Goal: Task Accomplishment & Management: Use online tool/utility

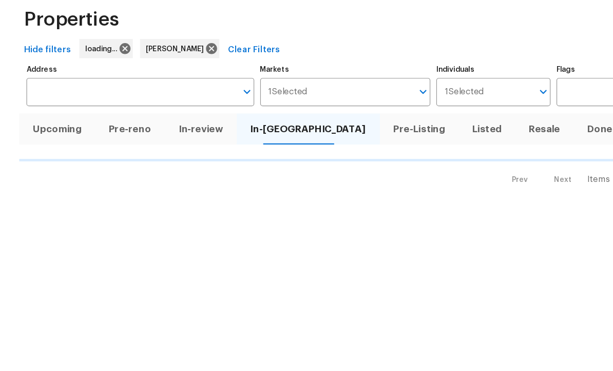
scroll to position [48, 0]
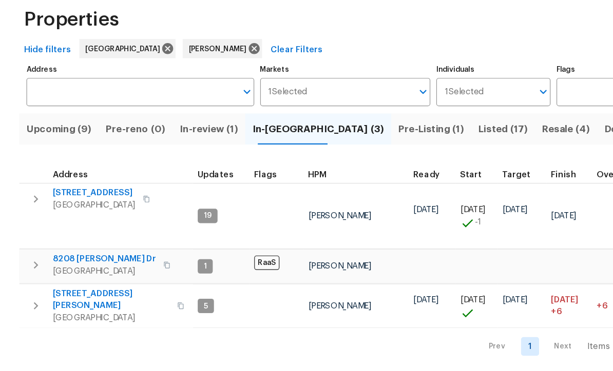
click at [340, 151] on span "Pre-Listing (1)" at bounding box center [368, 158] width 56 height 14
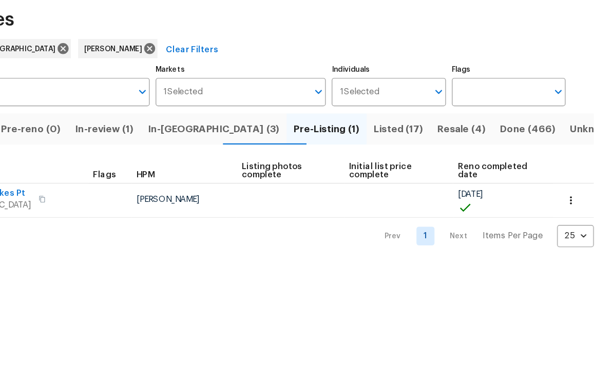
click at [572, 214] on icon "button" at bounding box center [577, 219] width 10 height 10
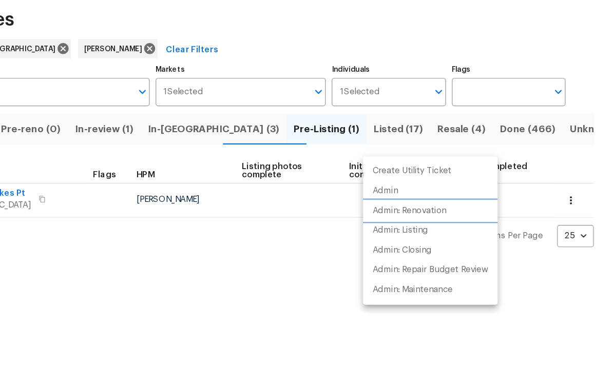
click at [407, 223] on p "Admin: Renovation" at bounding box center [438, 228] width 63 height 11
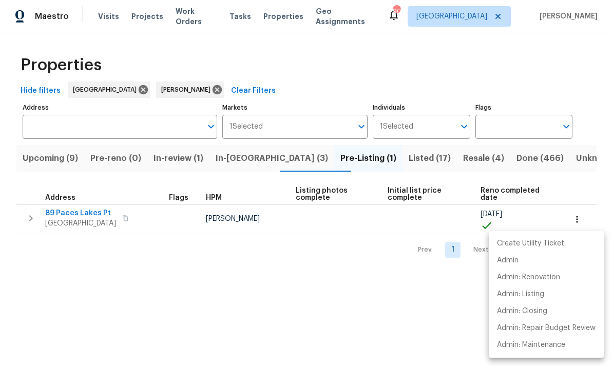
click at [239, 156] on div at bounding box center [306, 185] width 613 height 371
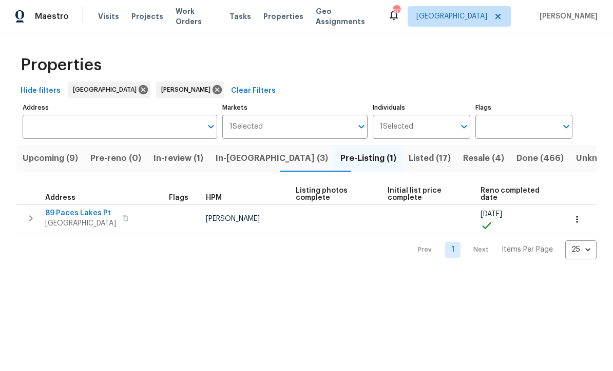
click at [243, 160] on span "In-reno (3)" at bounding box center [271, 158] width 112 height 14
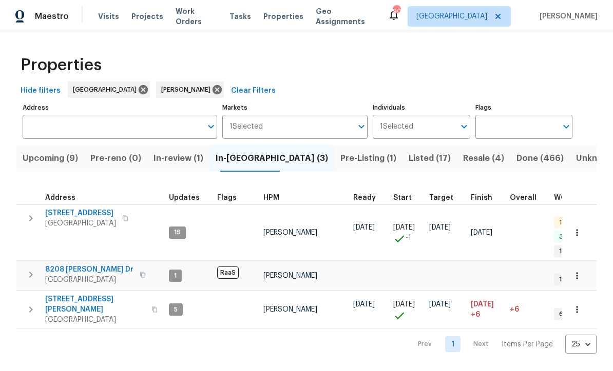
click at [75, 213] on span "188 Lost Lake Trl" at bounding box center [80, 213] width 71 height 10
click at [63, 265] on span "8208 Connally Dr" at bounding box center [89, 270] width 88 height 10
click at [61, 291] on td "422 Marty Ln Dallas, GA 30132" at bounding box center [90, 309] width 148 height 37
click at [61, 294] on span "422 Marty Ln" at bounding box center [95, 304] width 100 height 21
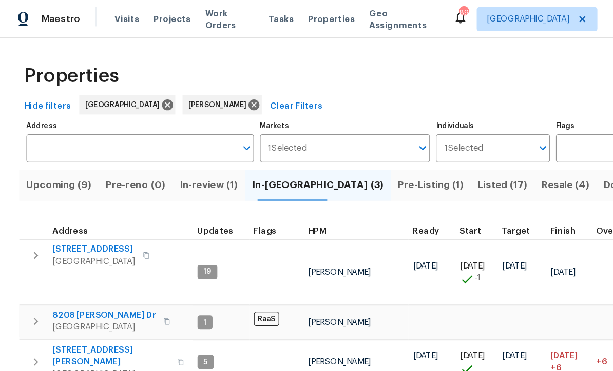
click at [408, 154] on span "Listed (17)" at bounding box center [429, 158] width 42 height 14
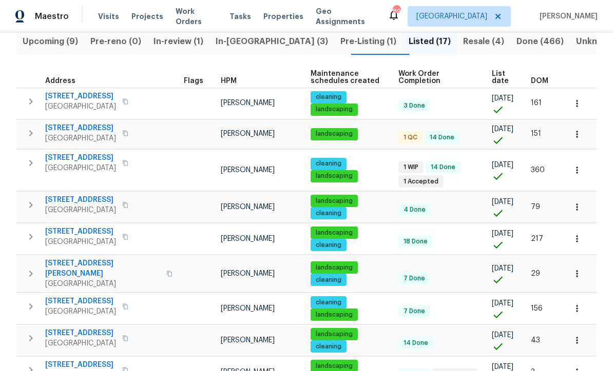
scroll to position [115, 0]
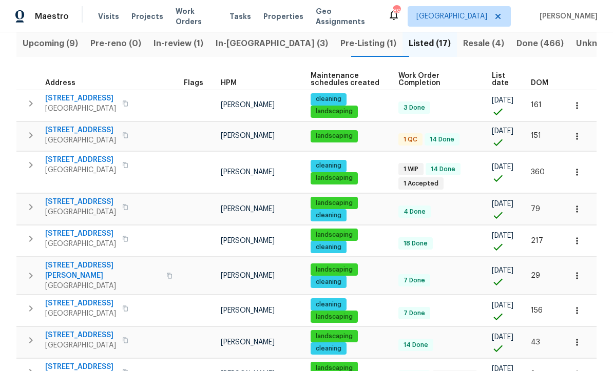
click at [81, 161] on span "305 Crest Pointe S" at bounding box center [80, 160] width 71 height 10
click at [76, 129] on span "3686 Sweetbriar Cir" at bounding box center [80, 130] width 71 height 10
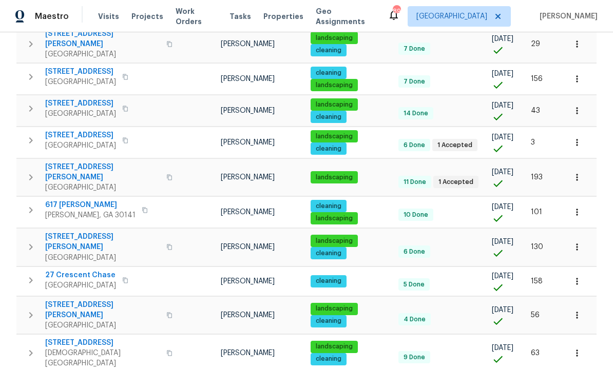
scroll to position [347, 0]
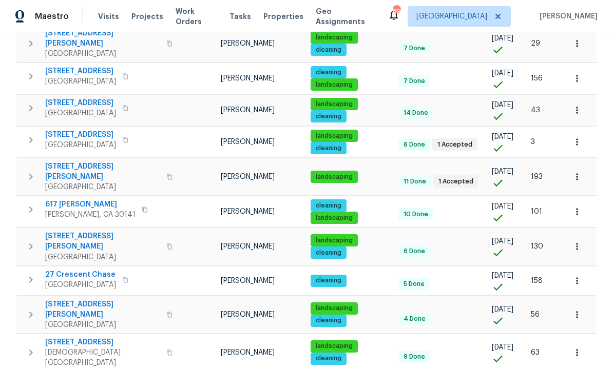
click at [63, 130] on span "76 Regent Ct" at bounding box center [80, 135] width 71 height 10
click at [70, 162] on span "[STREET_ADDRESS][PERSON_NAME]" at bounding box center [102, 172] width 115 height 21
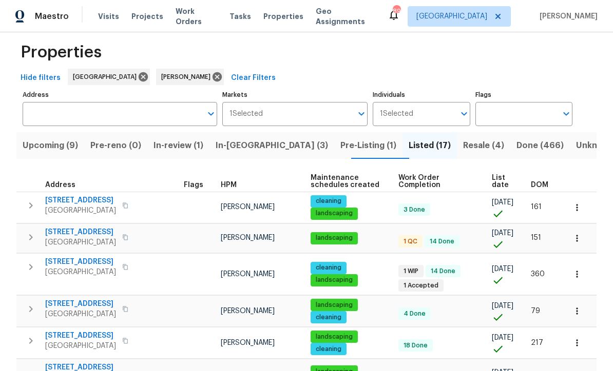
scroll to position [12, 0]
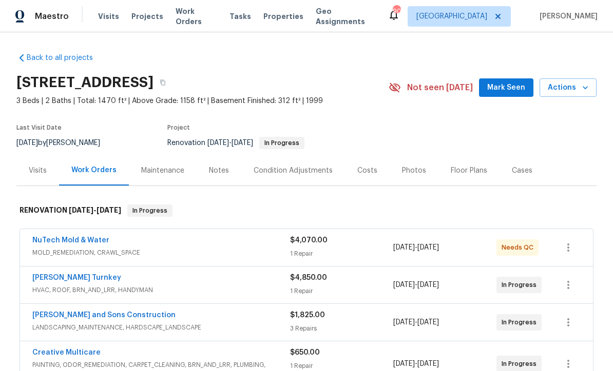
click at [502, 87] on span "Mark Seen" at bounding box center [506, 88] width 38 height 13
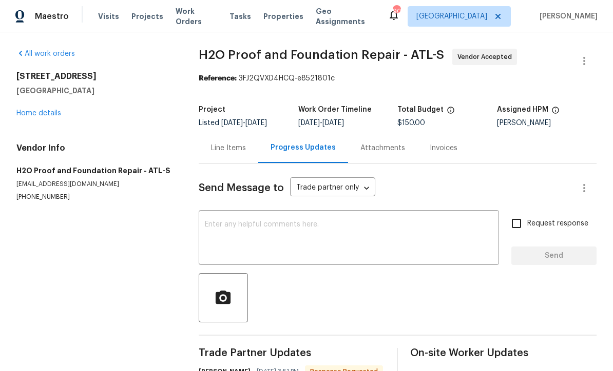
click at [34, 113] on link "Home details" at bounding box center [38, 113] width 45 height 7
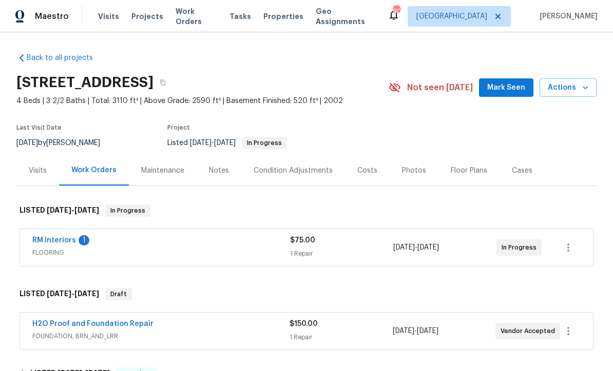
click at [52, 239] on link "RM Interiors" at bounding box center [54, 240] width 44 height 7
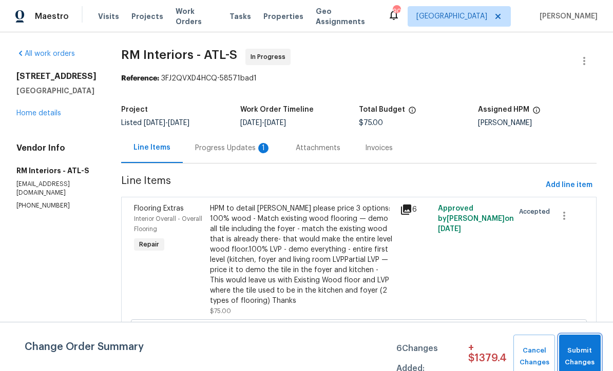
click at [574, 351] on span "Submit Changes" at bounding box center [579, 357] width 31 height 24
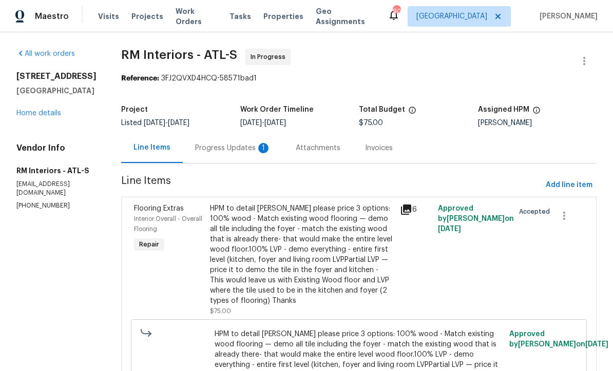
click at [213, 146] on div "Progress Updates 1" at bounding box center [233, 148] width 76 height 10
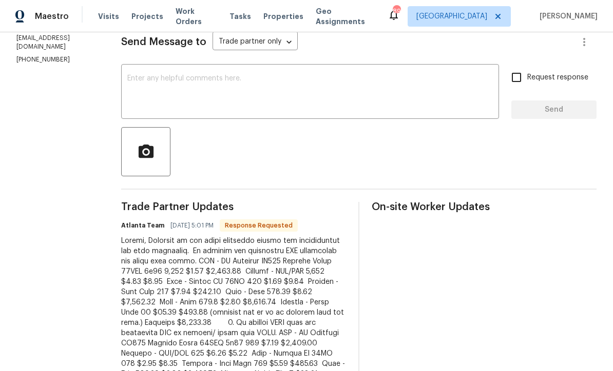
scroll to position [115, 0]
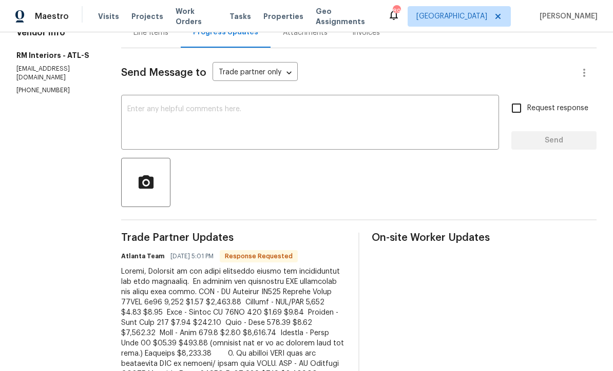
click at [140, 109] on textarea at bounding box center [309, 124] width 365 height 36
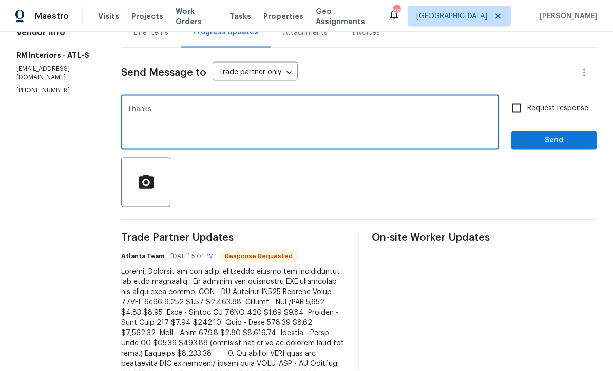
type textarea "Thanks"
click at [571, 144] on span "Send" at bounding box center [553, 140] width 69 height 13
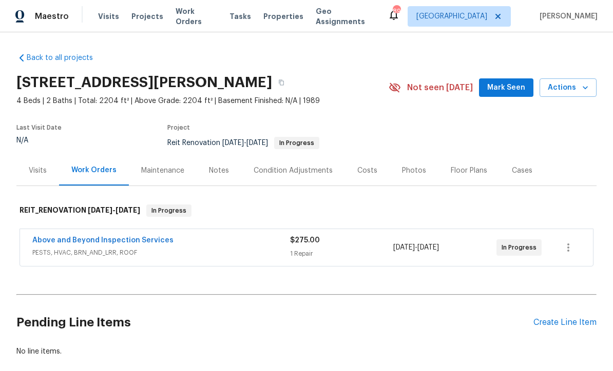
click at [503, 89] on span "Mark Seen" at bounding box center [506, 88] width 38 height 13
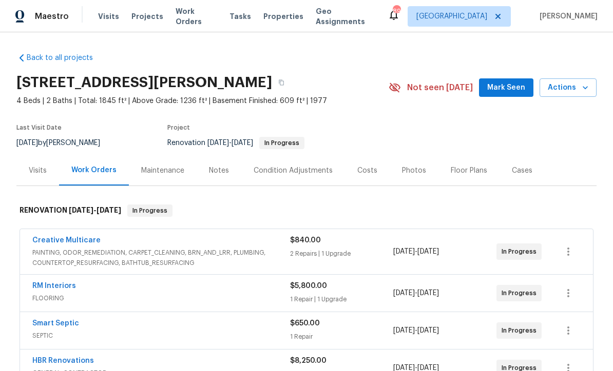
click at [513, 93] on span "Mark Seen" at bounding box center [506, 88] width 38 height 13
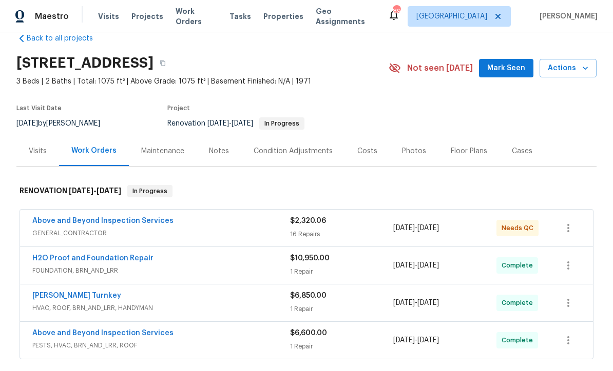
scroll to position [22, 0]
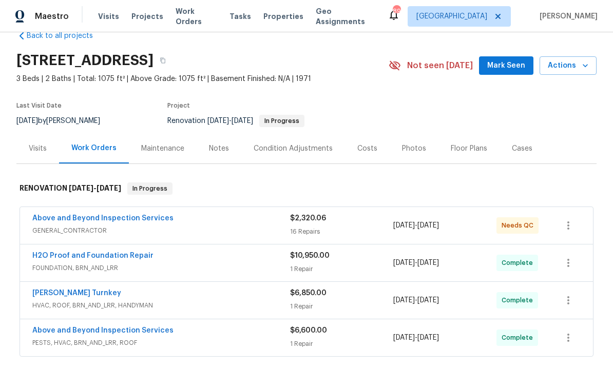
click at [504, 67] on span "Mark Seen" at bounding box center [506, 66] width 38 height 13
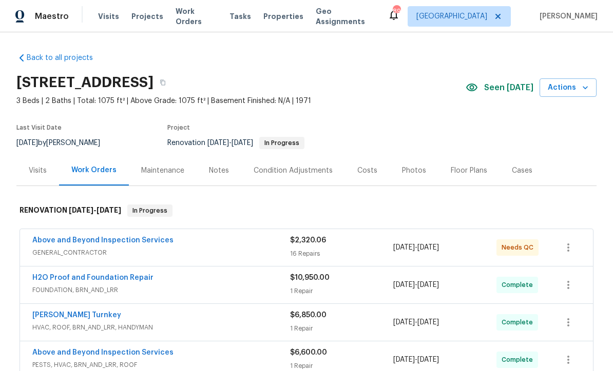
scroll to position [0, 0]
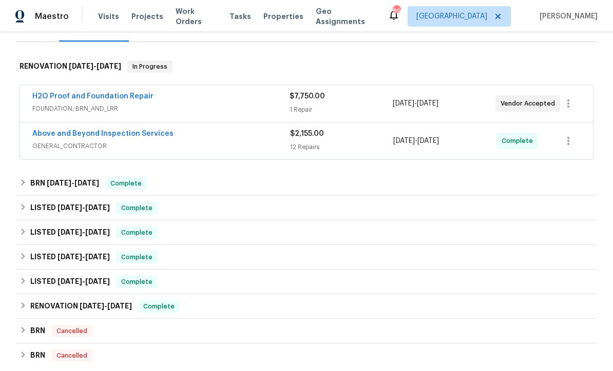
scroll to position [142, 0]
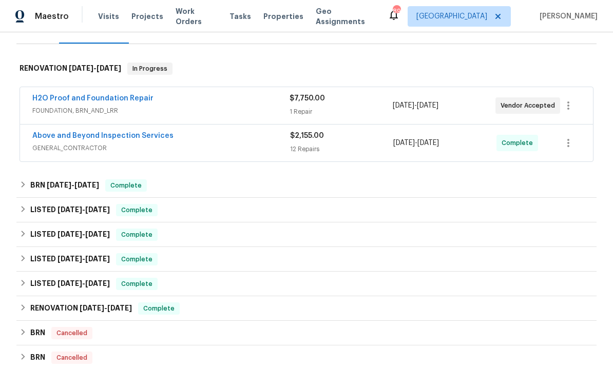
click at [85, 100] on link "H2O Proof and Foundation Repair" at bounding box center [92, 98] width 121 height 7
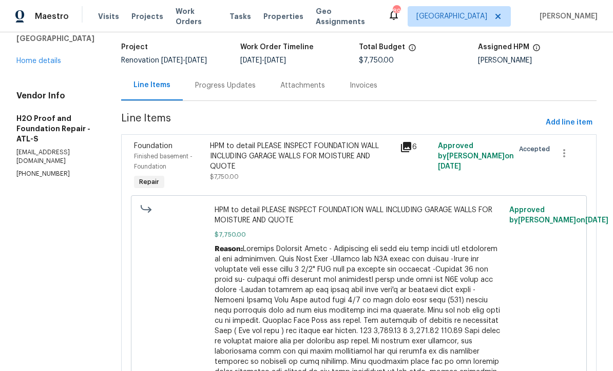
scroll to position [60, 0]
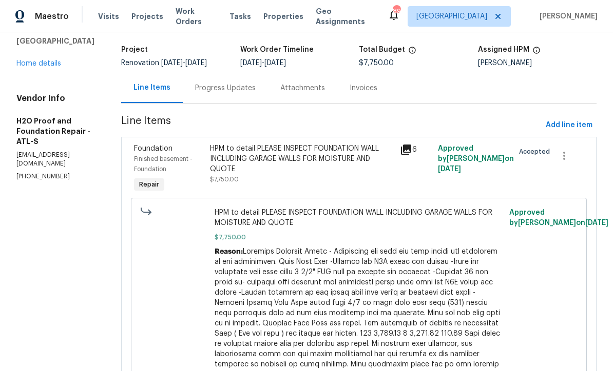
click at [195, 84] on div "Progress Updates" at bounding box center [225, 88] width 61 height 10
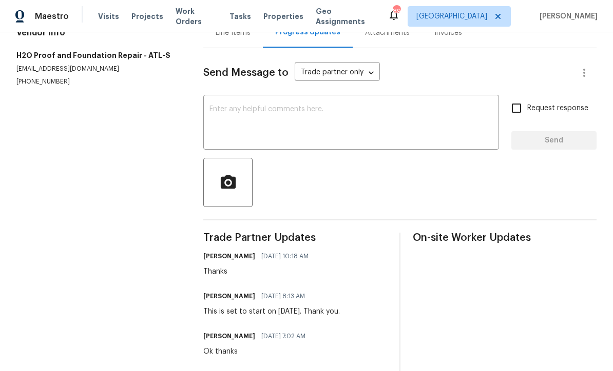
scroll to position [114, 0]
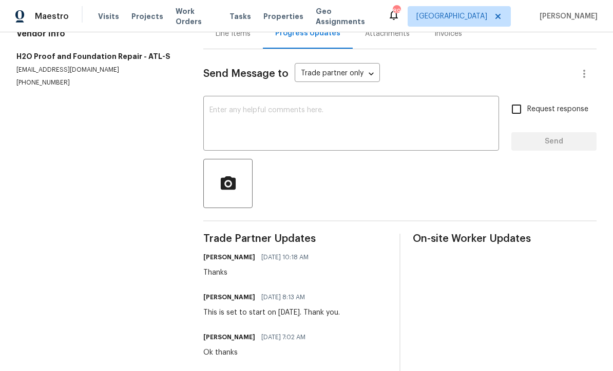
click at [211, 115] on textarea at bounding box center [350, 125] width 283 height 36
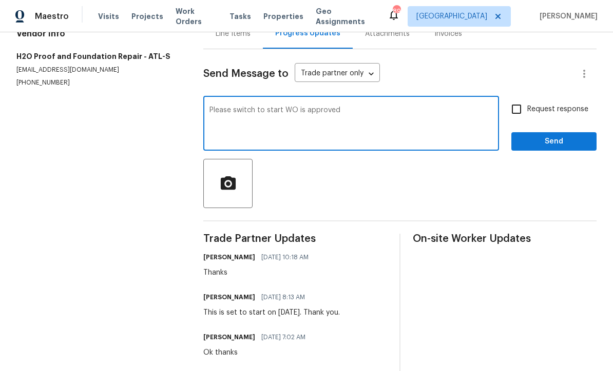
type textarea "Please switch to start WO is approved"
click at [518, 113] on input "Request response" at bounding box center [516, 110] width 22 height 22
checkbox input "true"
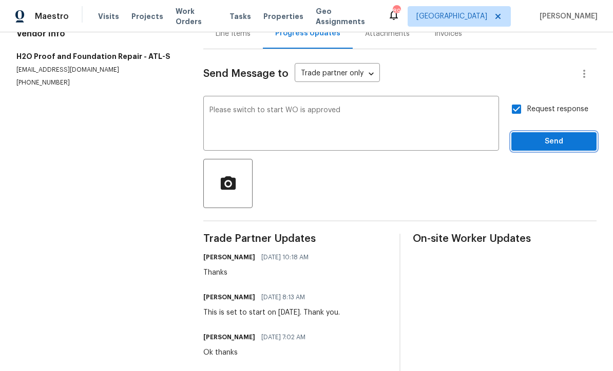
click at [543, 146] on span "Send" at bounding box center [553, 141] width 69 height 13
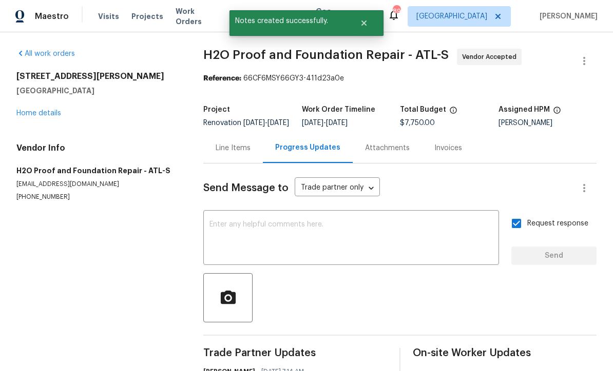
click at [33, 114] on link "Home details" at bounding box center [38, 113] width 45 height 7
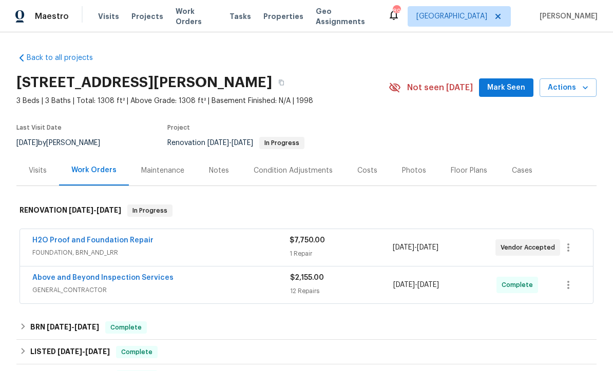
click at [501, 88] on span "Mark Seen" at bounding box center [506, 88] width 38 height 13
